Goal: Task Accomplishment & Management: Manage account settings

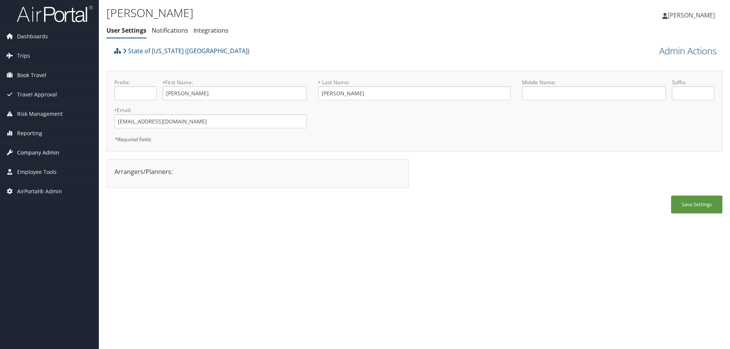
click at [46, 153] on span "Company Admin" at bounding box center [38, 152] width 42 height 19
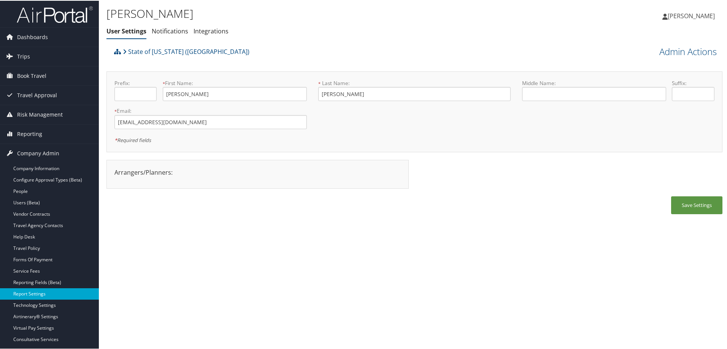
click at [31, 292] on link "Report Settings" at bounding box center [49, 293] width 99 height 11
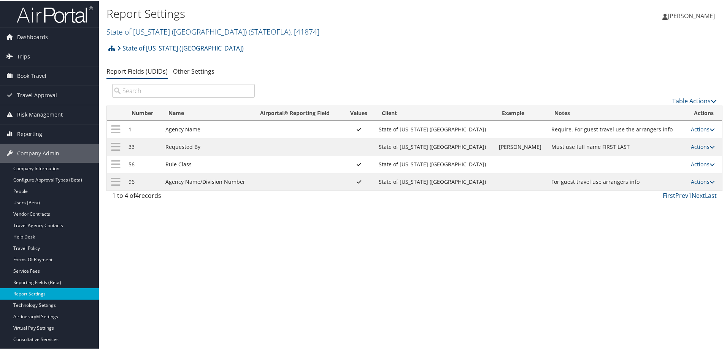
drag, startPoint x: 158, startPoint y: 31, endPoint x: 151, endPoint y: 40, distance: 11.5
click at [157, 31] on link "State of Louisiana (SOLA) ( STATEOFLA ) , [ 41874 ]" at bounding box center [212, 31] width 213 height 10
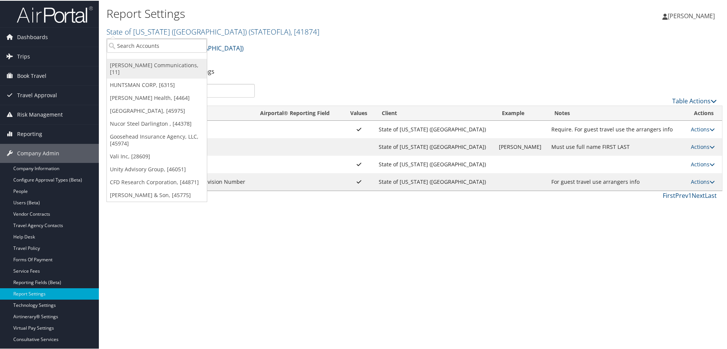
click at [135, 66] on link "Sorenson Communications, [11]" at bounding box center [157, 68] width 100 height 20
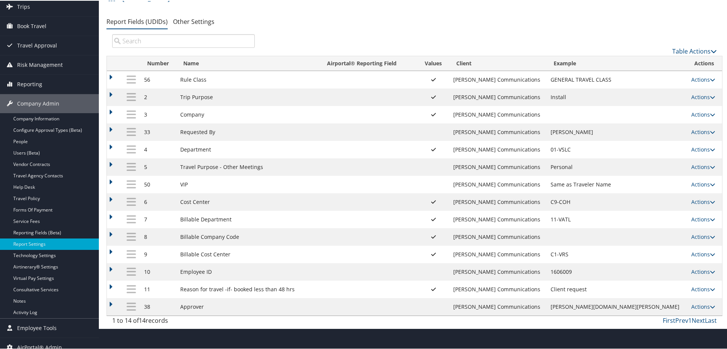
scroll to position [57, 0]
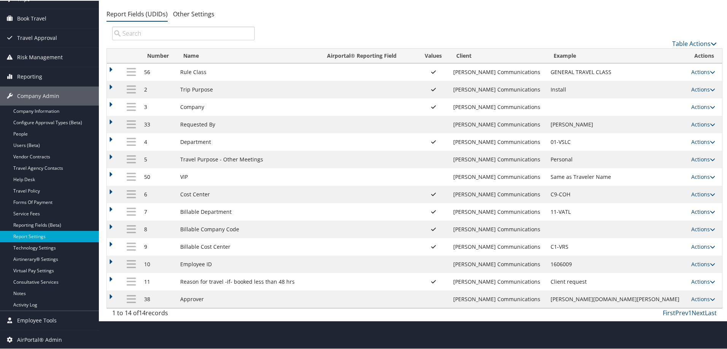
click at [693, 211] on link "Actions" at bounding box center [703, 211] width 24 height 7
click at [661, 222] on link "Update Report Field Values" at bounding box center [666, 222] width 82 height 13
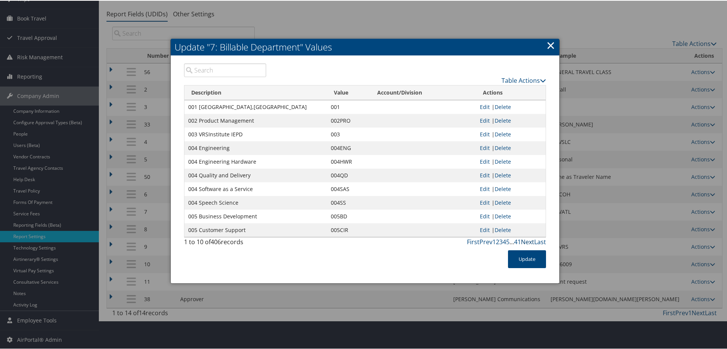
click at [524, 239] on link "Next" at bounding box center [527, 241] width 13 height 8
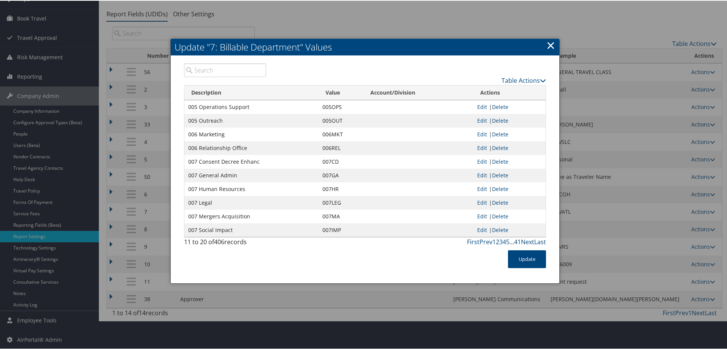
click at [547, 45] on link "×" at bounding box center [550, 44] width 9 height 15
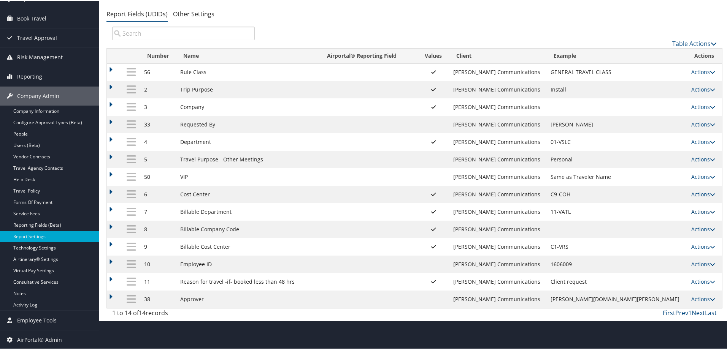
click at [691, 209] on link "Actions" at bounding box center [703, 211] width 24 height 7
click at [653, 223] on link "Update Report Field Values" at bounding box center [666, 222] width 82 height 13
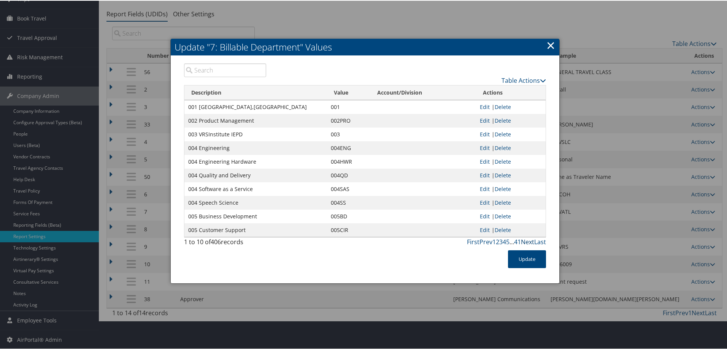
click at [527, 241] on link "Next" at bounding box center [527, 241] width 13 height 8
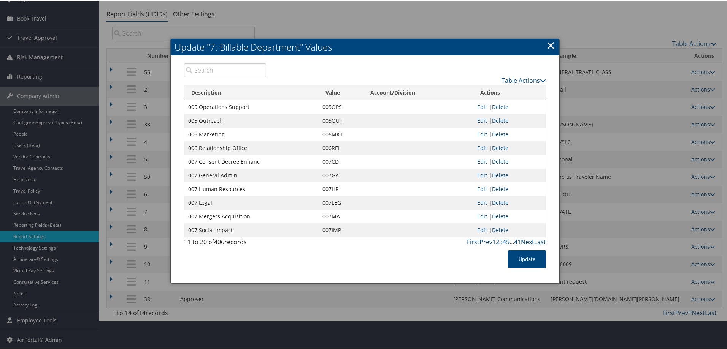
click at [486, 241] on link "Prev" at bounding box center [486, 241] width 13 height 8
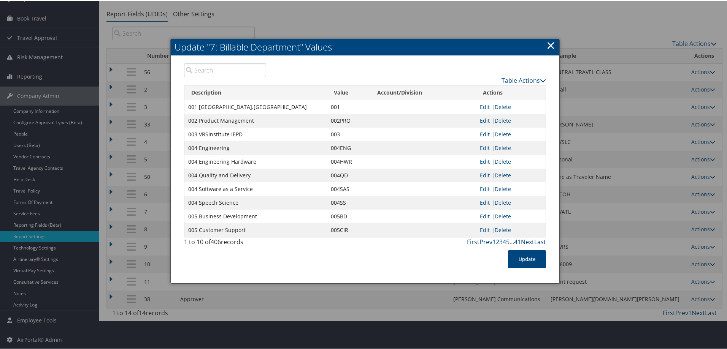
click at [526, 241] on link "Next" at bounding box center [527, 241] width 13 height 8
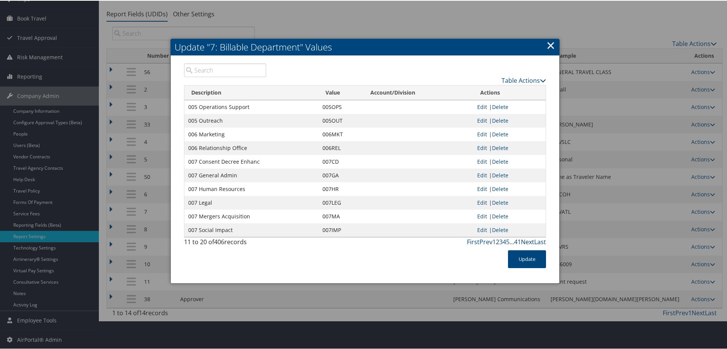
click at [526, 241] on link "Next" at bounding box center [527, 241] width 13 height 8
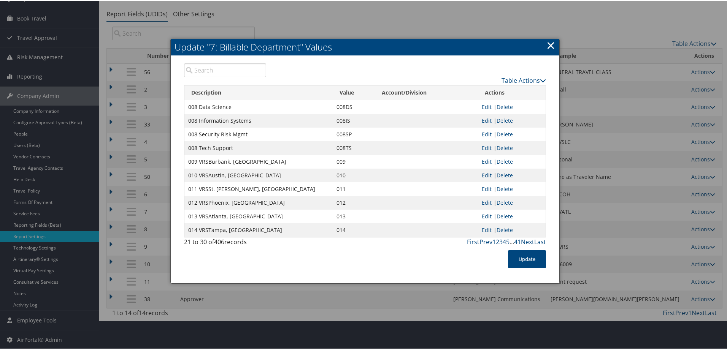
click at [550, 44] on link "×" at bounding box center [550, 44] width 9 height 15
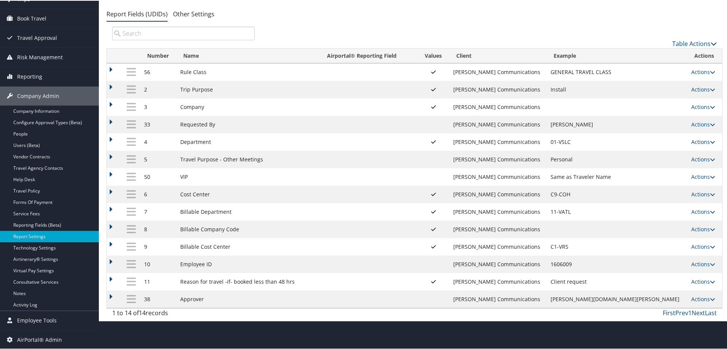
click at [697, 140] on link "Actions" at bounding box center [703, 141] width 24 height 7
click at [663, 153] on link "Update Report Field Values" at bounding box center [666, 152] width 82 height 13
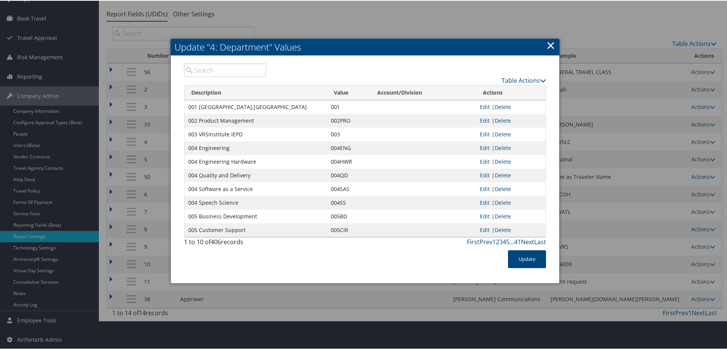
click at [550, 46] on link "×" at bounding box center [550, 44] width 9 height 15
